Goal: Task Accomplishment & Management: Use online tool/utility

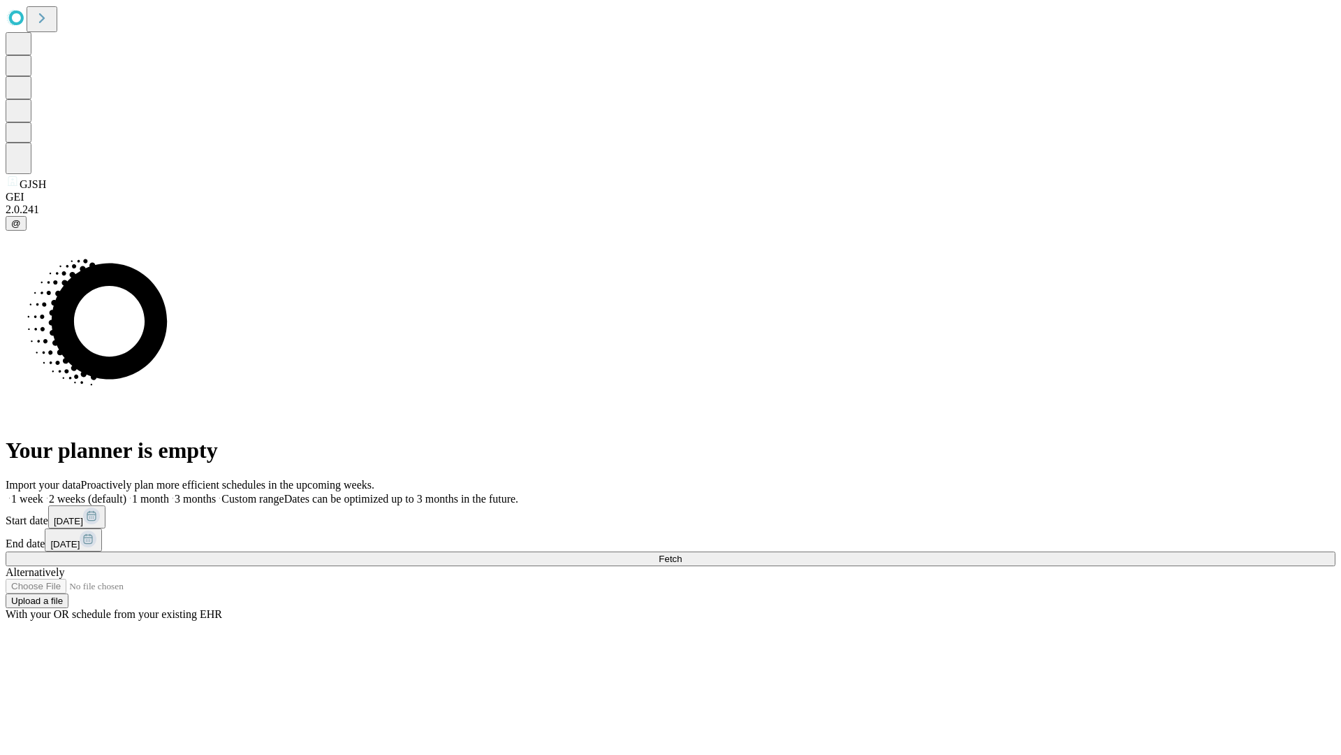
click at [682, 553] on span "Fetch" at bounding box center [670, 558] width 23 height 10
